Goal: Task Accomplishment & Management: Manage account settings

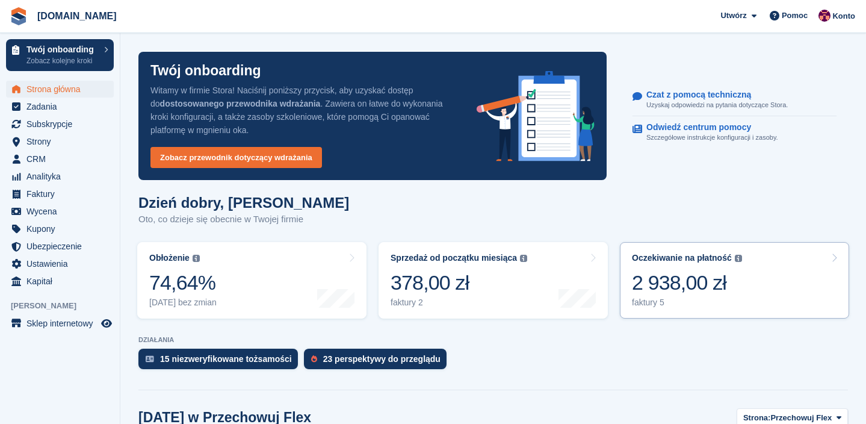
click at [758, 304] on link "Oczekiwanie na płatność Całkowite nierozliczone saldo wszystkich otwartych fakt…" at bounding box center [734, 280] width 229 height 76
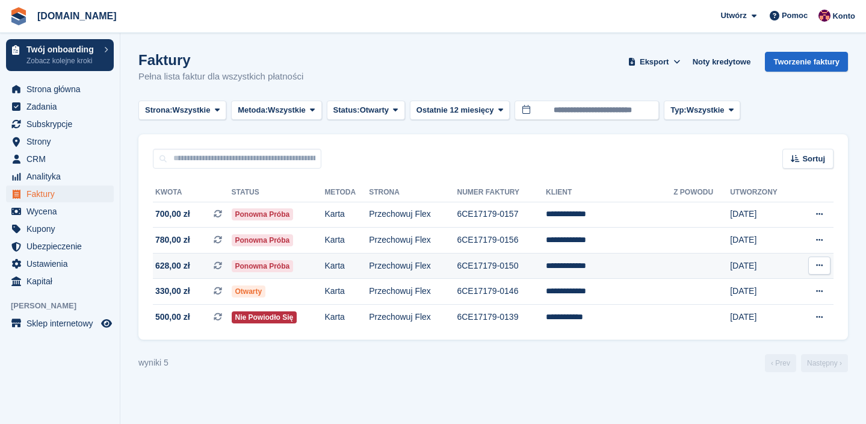
click at [588, 267] on td "**********" at bounding box center [610, 266] width 128 height 26
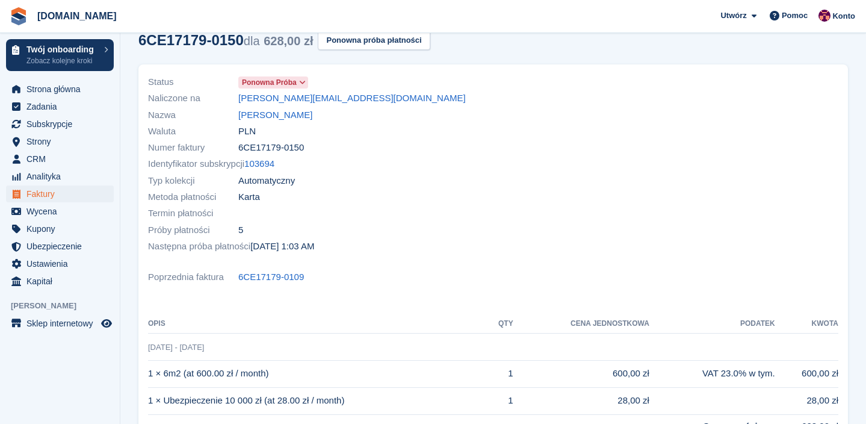
scroll to position [63, 0]
click at [39, 196] on span "Faktury" at bounding box center [62, 193] width 72 height 17
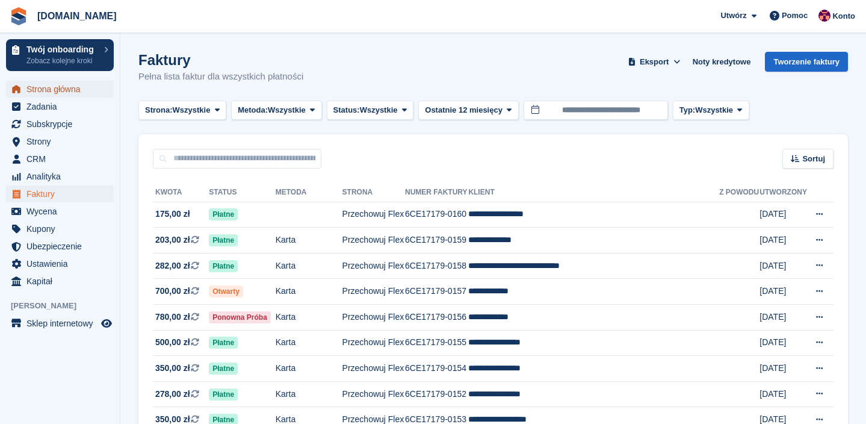
click at [74, 84] on span "Strona główna" at bounding box center [62, 89] width 72 height 17
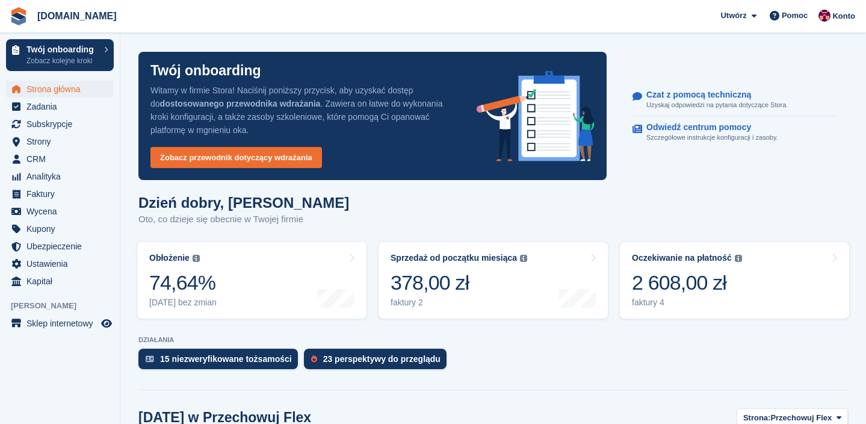
click at [699, 280] on div "2 608,00 zł" at bounding box center [687, 282] width 110 height 25
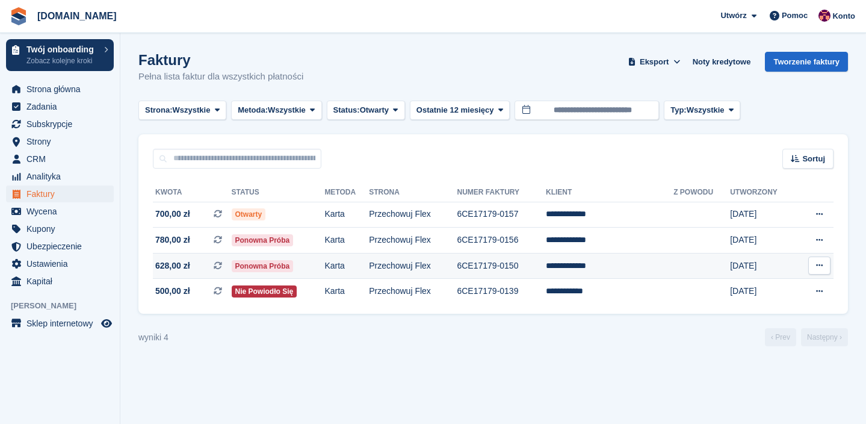
click at [597, 264] on td "**********" at bounding box center [610, 266] width 128 height 26
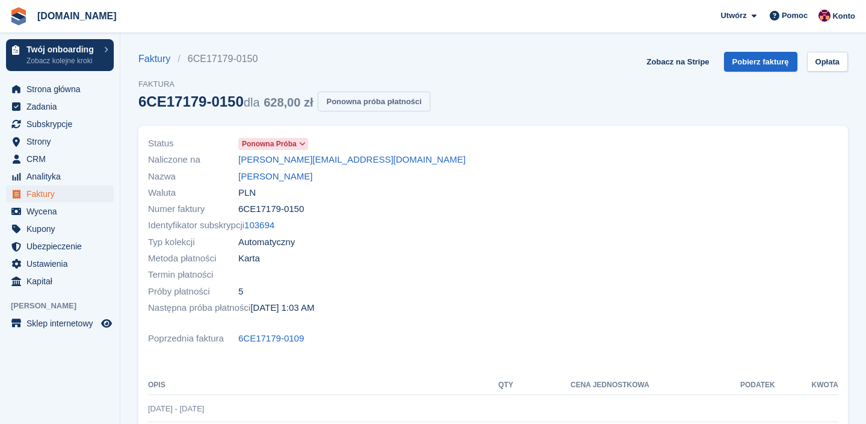
click at [361, 101] on button "Ponowna próba płatności" at bounding box center [374, 101] width 112 height 20
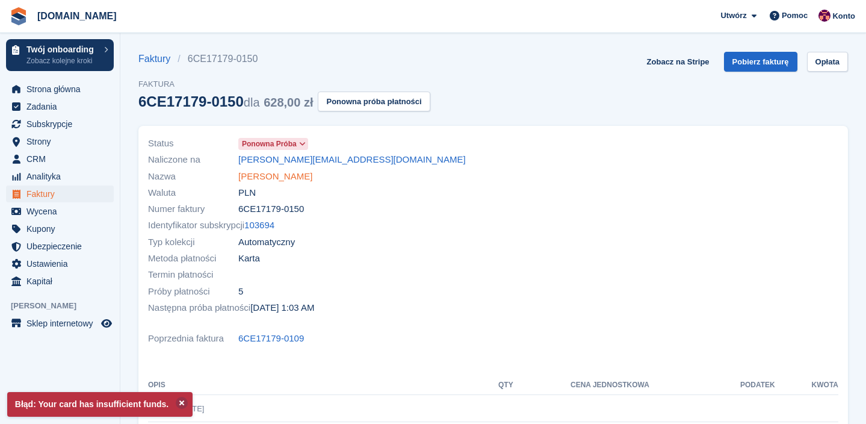
click at [277, 175] on link "Adam Czerwiec" at bounding box center [275, 177] width 74 height 14
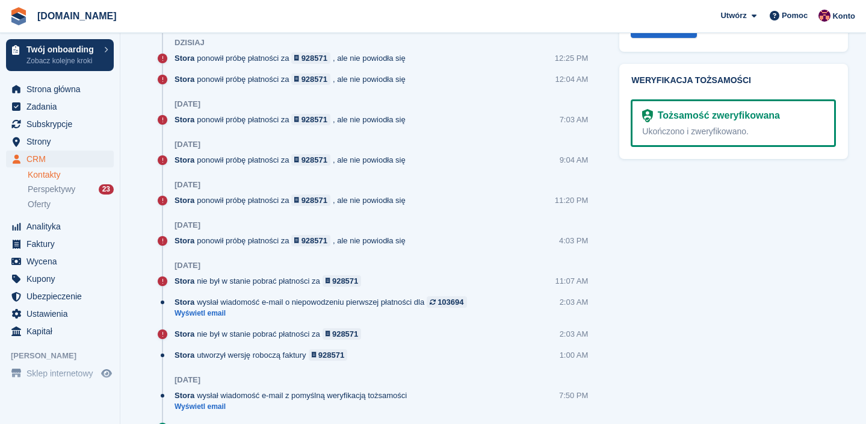
scroll to position [673, 0]
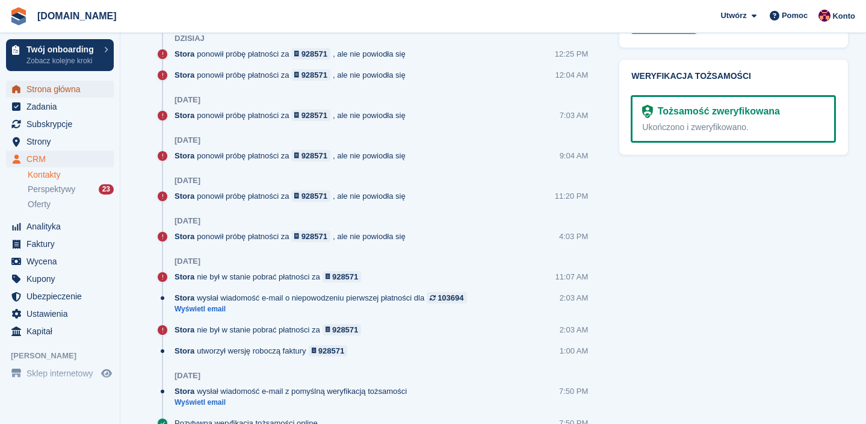
click at [53, 88] on span "Strona główna" at bounding box center [62, 89] width 72 height 17
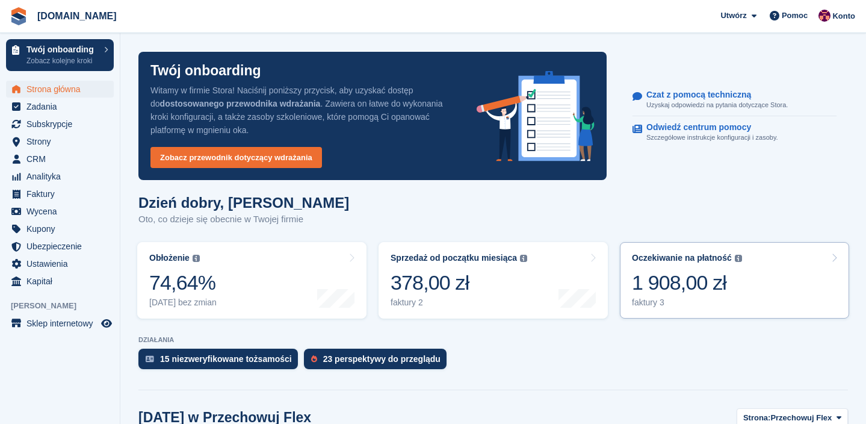
click at [732, 292] on div "1 908,00 zł" at bounding box center [687, 282] width 110 height 25
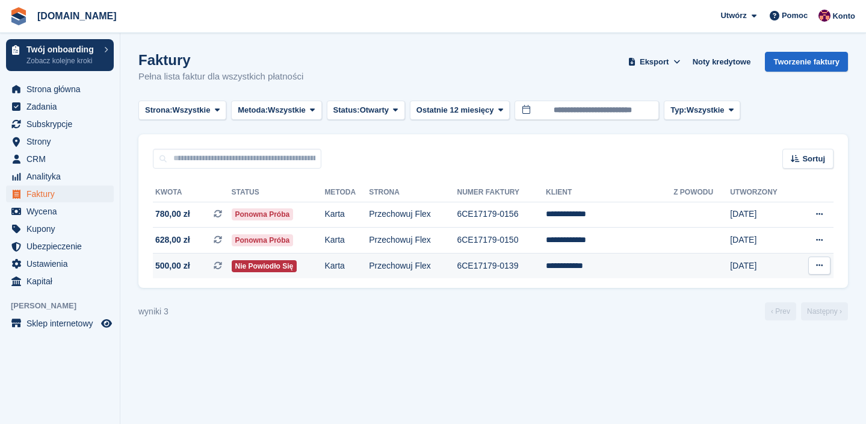
click at [589, 266] on td "**********" at bounding box center [610, 265] width 128 height 25
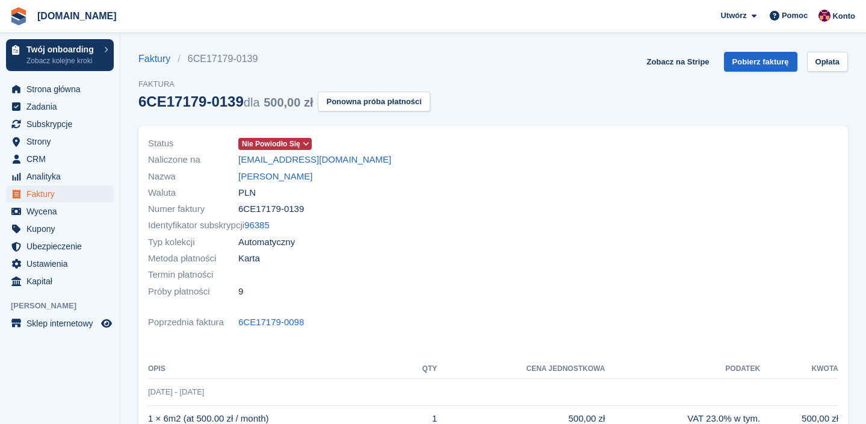
scroll to position [12, 0]
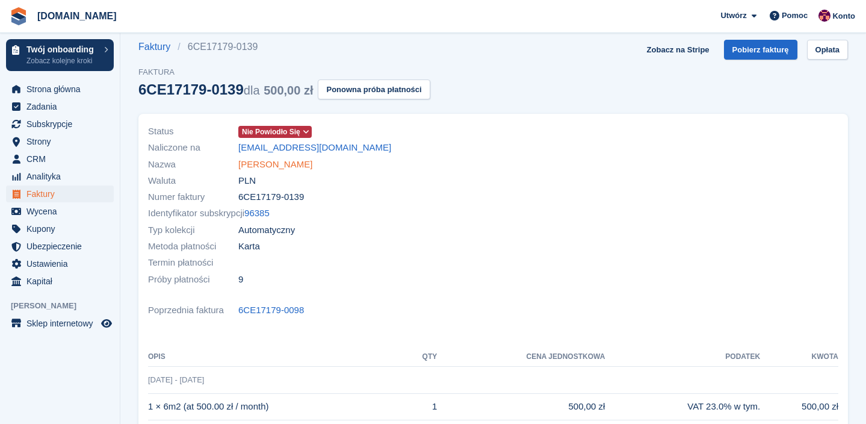
click at [281, 168] on link "[PERSON_NAME]" at bounding box center [275, 165] width 74 height 14
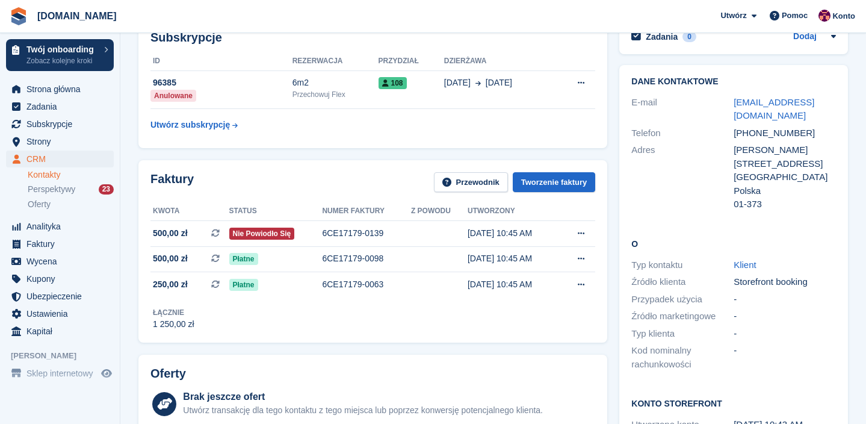
scroll to position [75, 0]
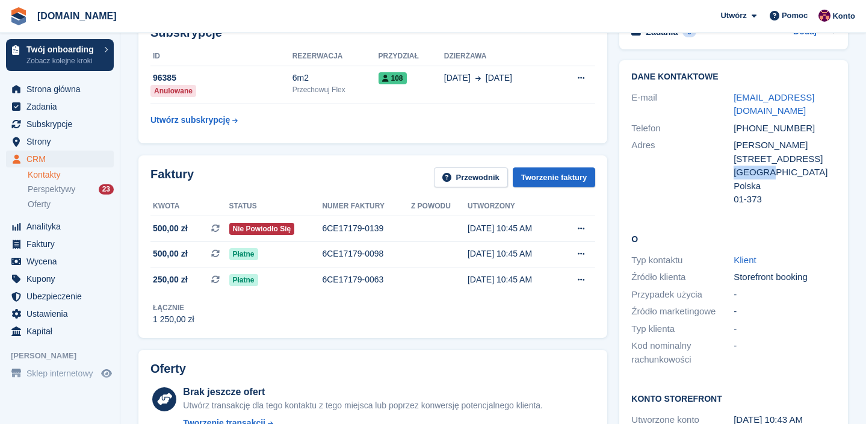
drag, startPoint x: 777, startPoint y: 161, endPoint x: 735, endPoint y: 160, distance: 41.6
click at [735, 166] on div "[GEOGRAPHIC_DATA]" at bounding box center [785, 173] width 102 height 14
copy div "[GEOGRAPHIC_DATA]"
drag, startPoint x: 734, startPoint y: 144, endPoint x: 817, endPoint y: 146, distance: 82.5
click at [817, 146] on div "[PERSON_NAME][STREET_ADDRESS]" at bounding box center [785, 151] width 102 height 27
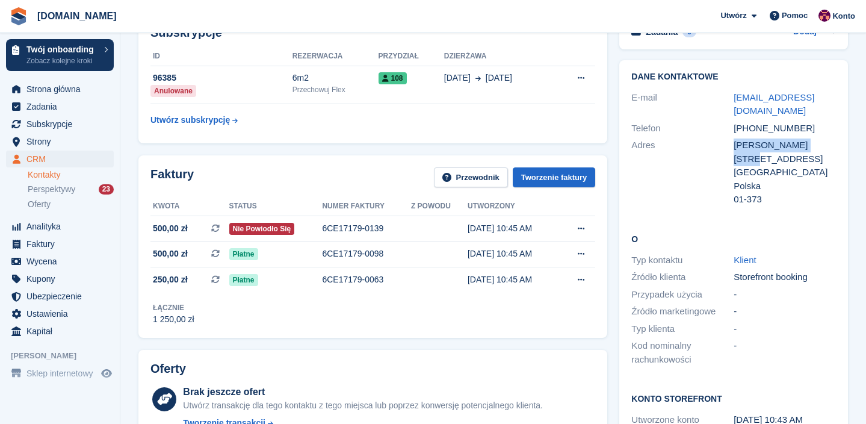
copy div "[PERSON_NAME][STREET_ADDRESS]"
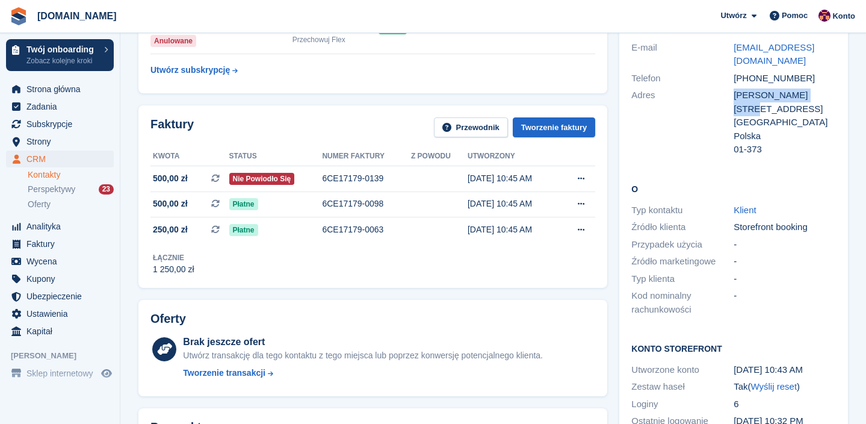
scroll to position [0, 0]
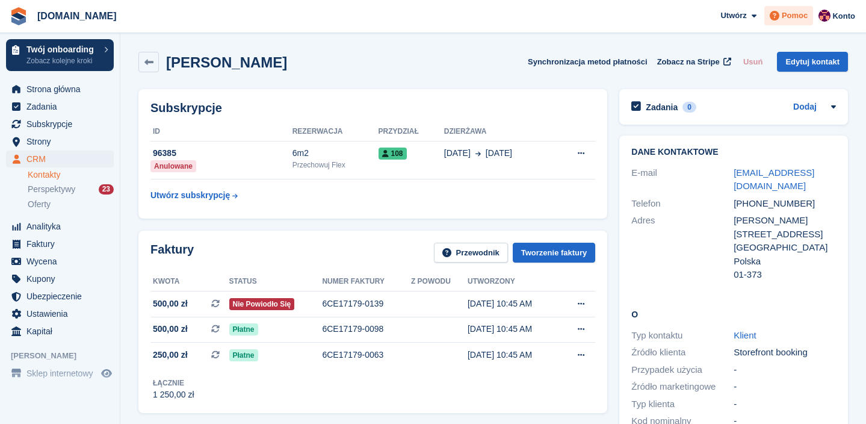
click at [783, 15] on span "Pomoc" at bounding box center [795, 16] width 26 height 12
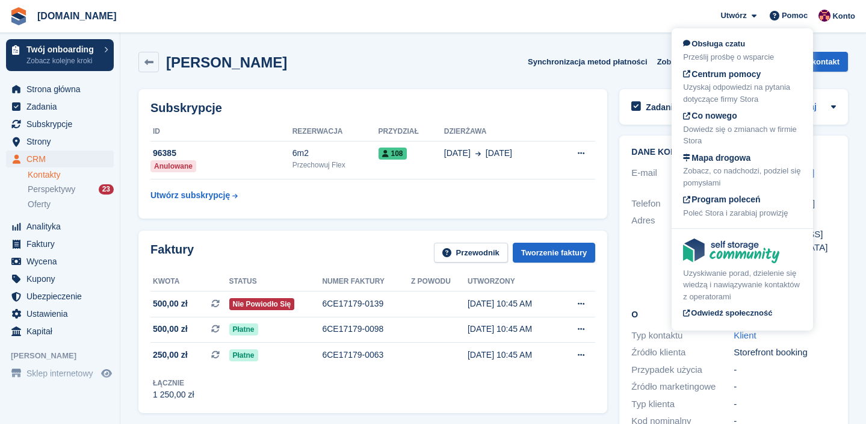
click at [491, 227] on div "Faktury Przewodnik Tworzenie faktury Kwota Status Numer faktury Z powodu Utworz…" at bounding box center [372, 322] width 481 height 194
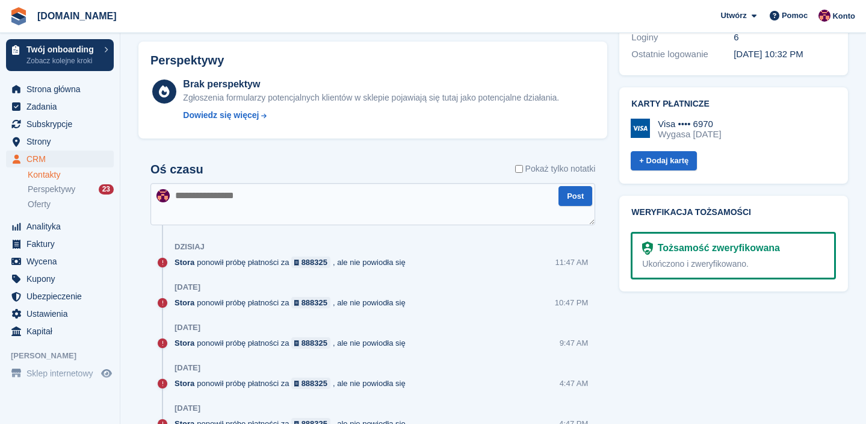
scroll to position [600, 0]
